Goal: Information Seeking & Learning: Stay updated

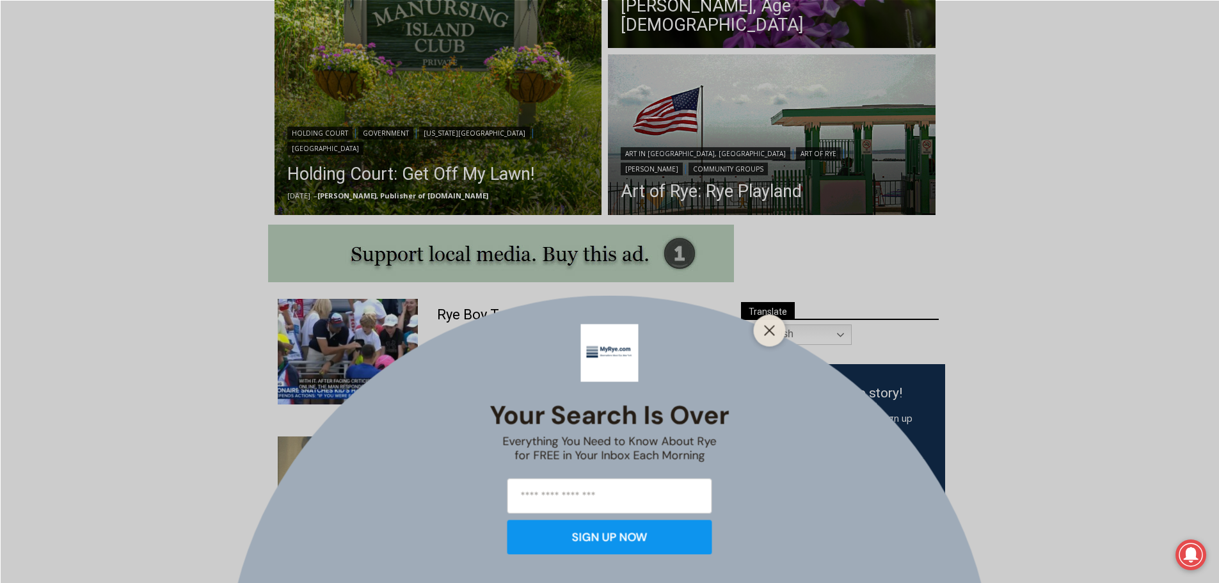
scroll to position [512, 0]
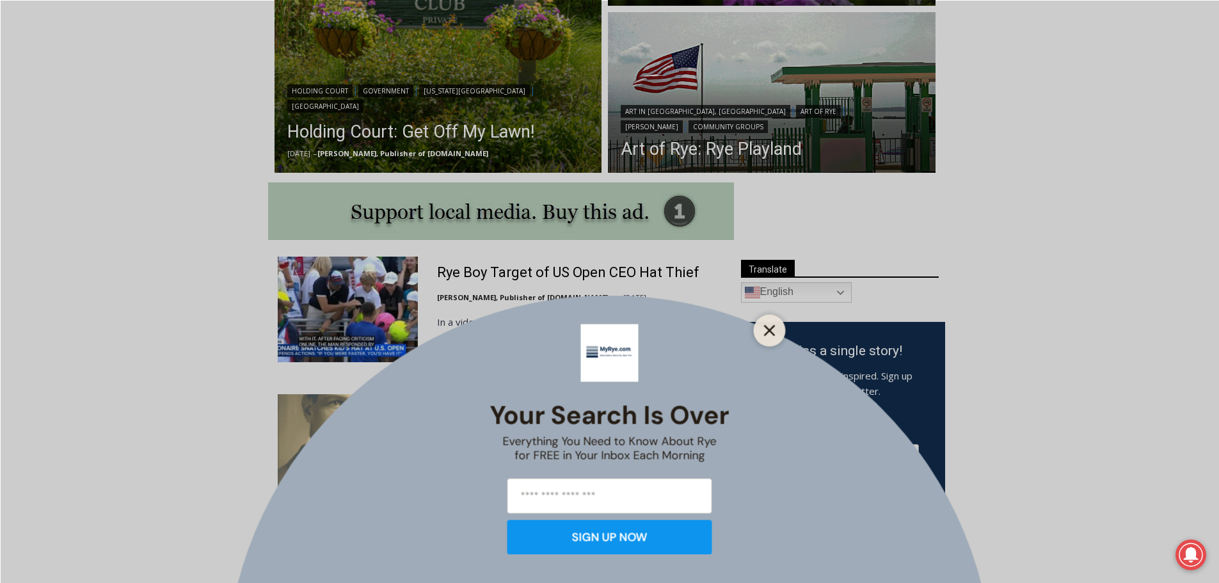
click at [768, 323] on button "Close" at bounding box center [770, 330] width 18 height 18
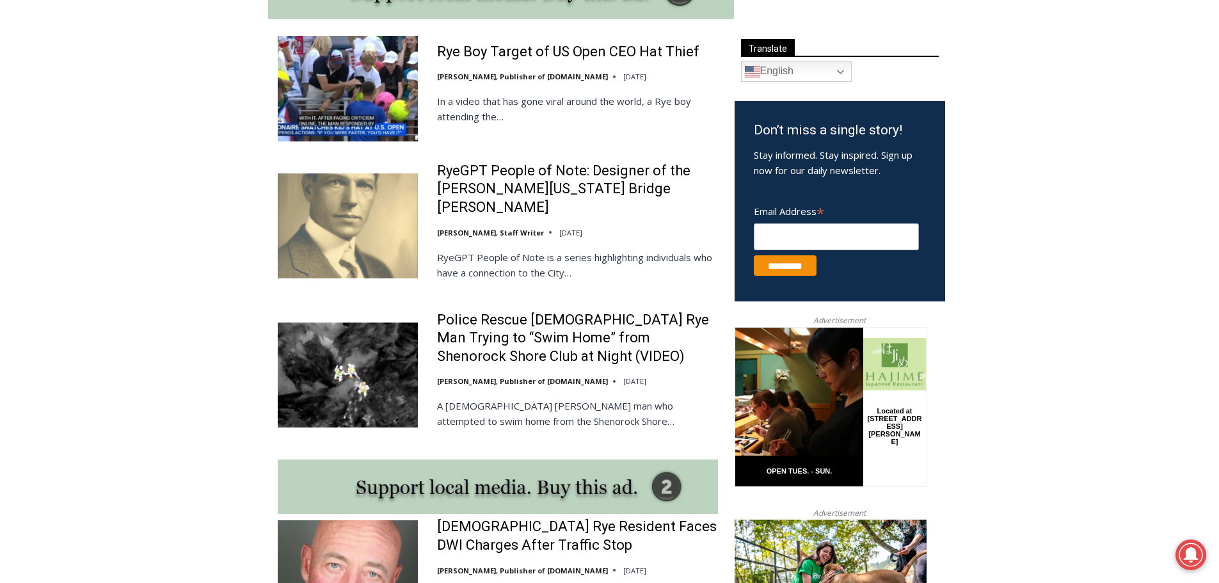
scroll to position [832, 0]
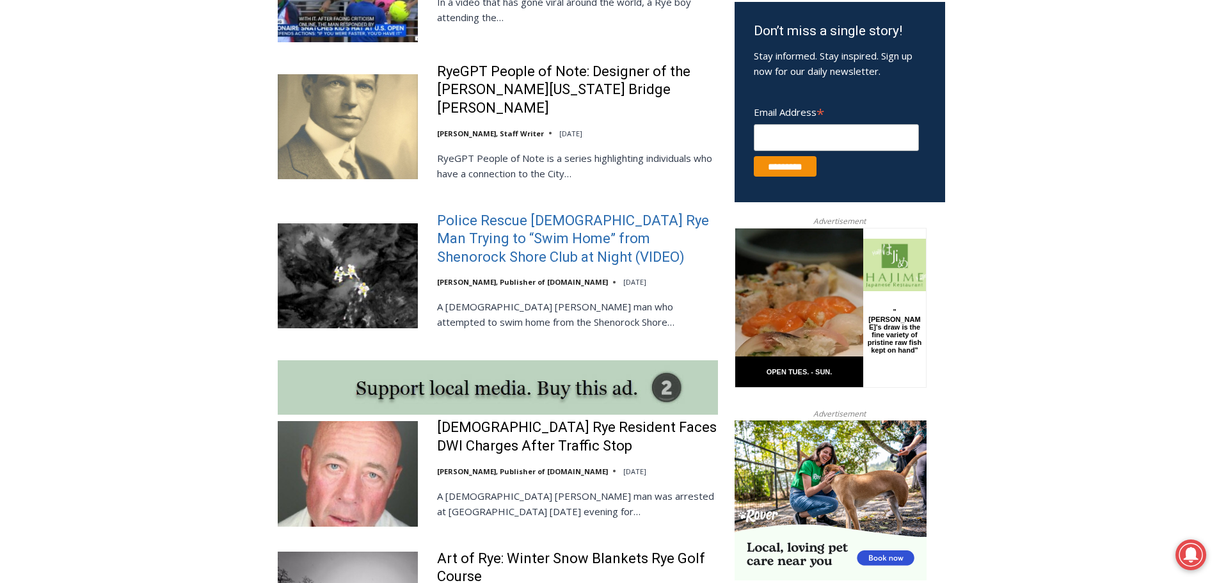
click at [598, 212] on link "Police Rescue [DEMOGRAPHIC_DATA] Rye Man Trying to “Swim Home” from Shenorock S…" at bounding box center [577, 239] width 281 height 55
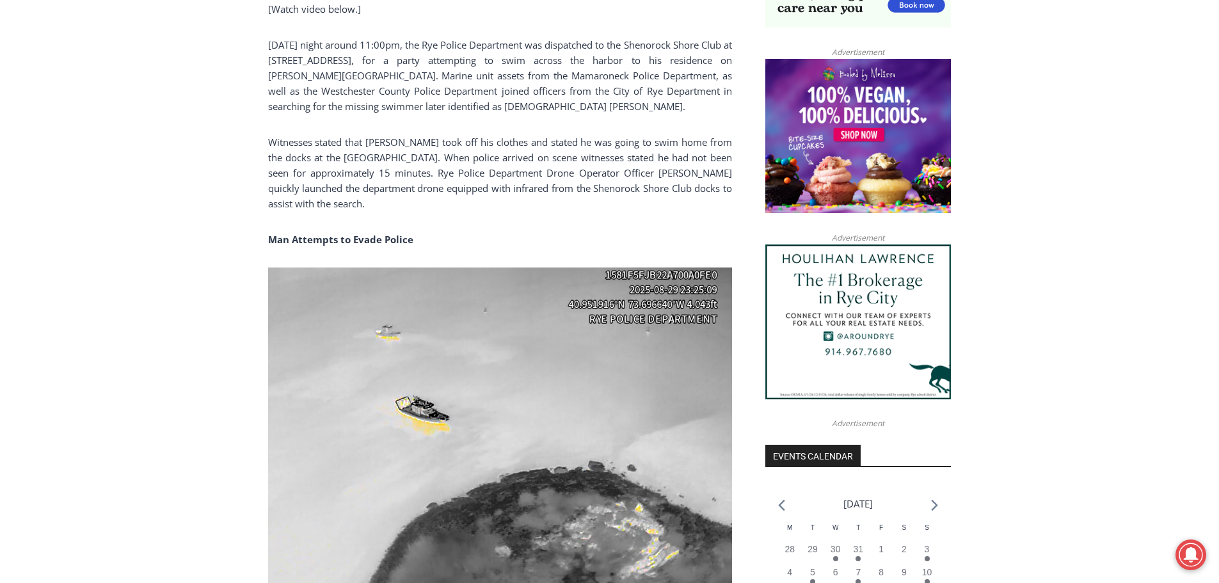
scroll to position [999, 0]
